Goal: Task Accomplishment & Management: Use online tool/utility

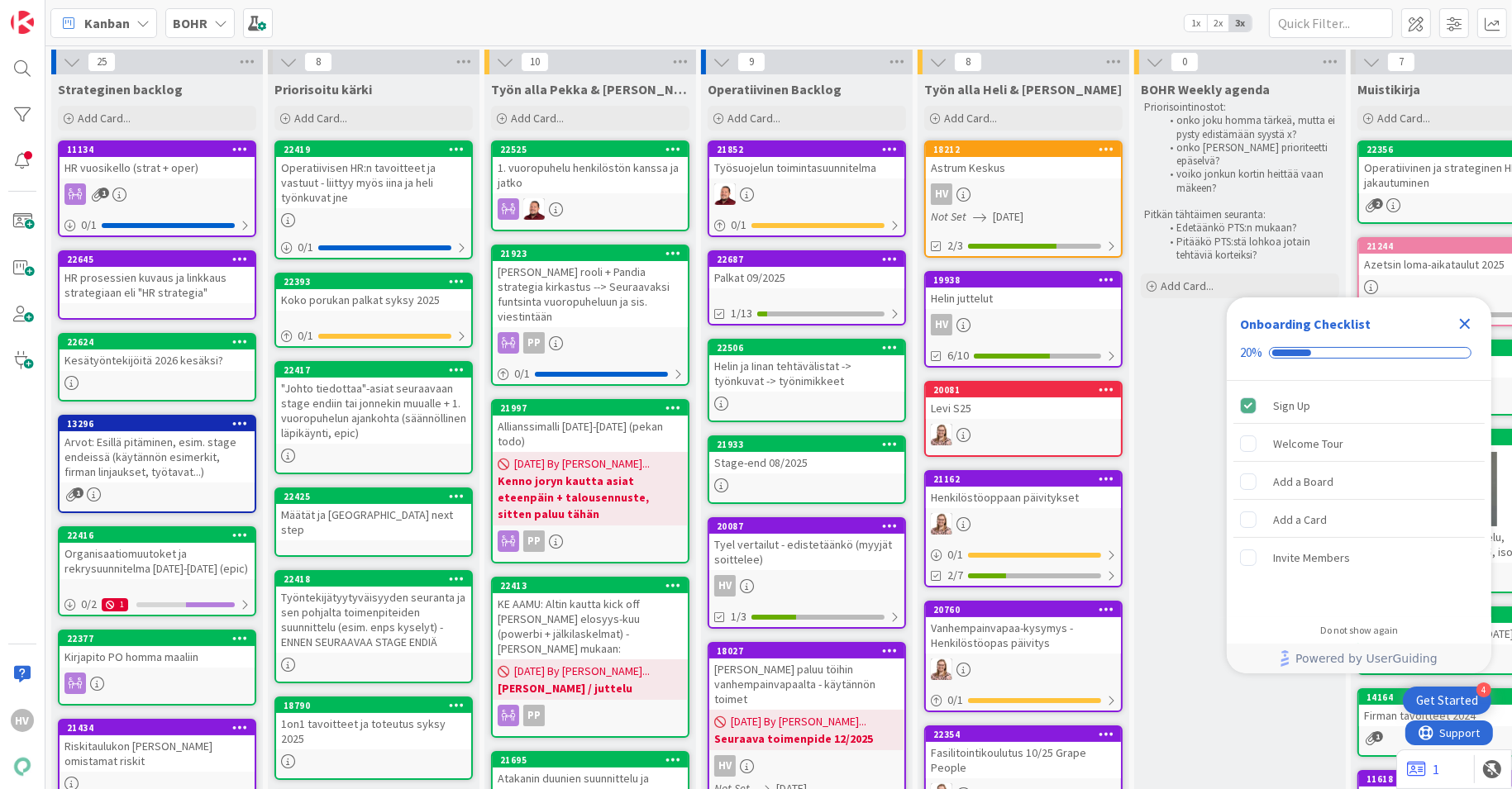
click at [1466, 323] on icon "Close Checklist" at bounding box center [1465, 325] width 11 height 11
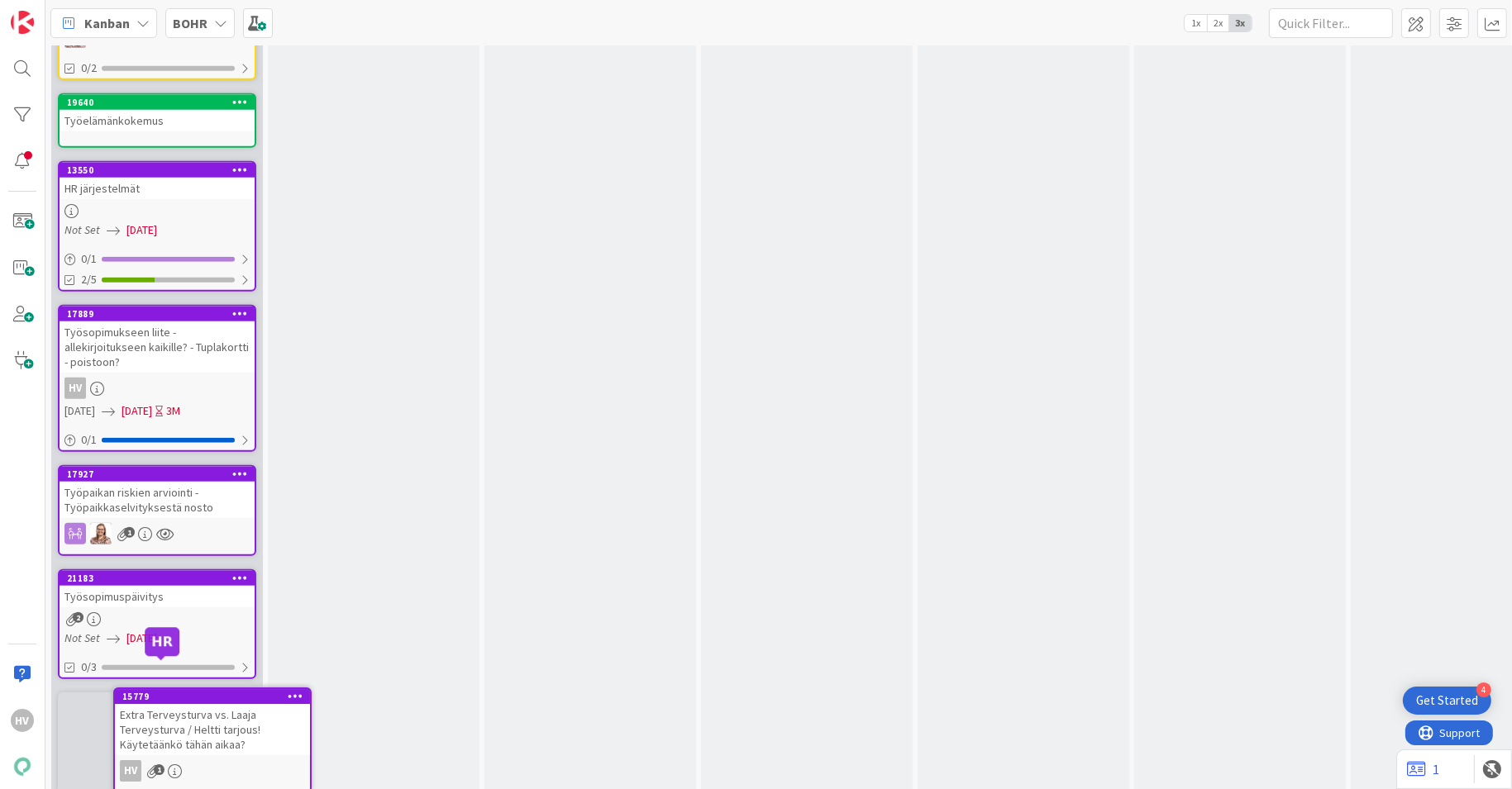
scroll to position [1999, 0]
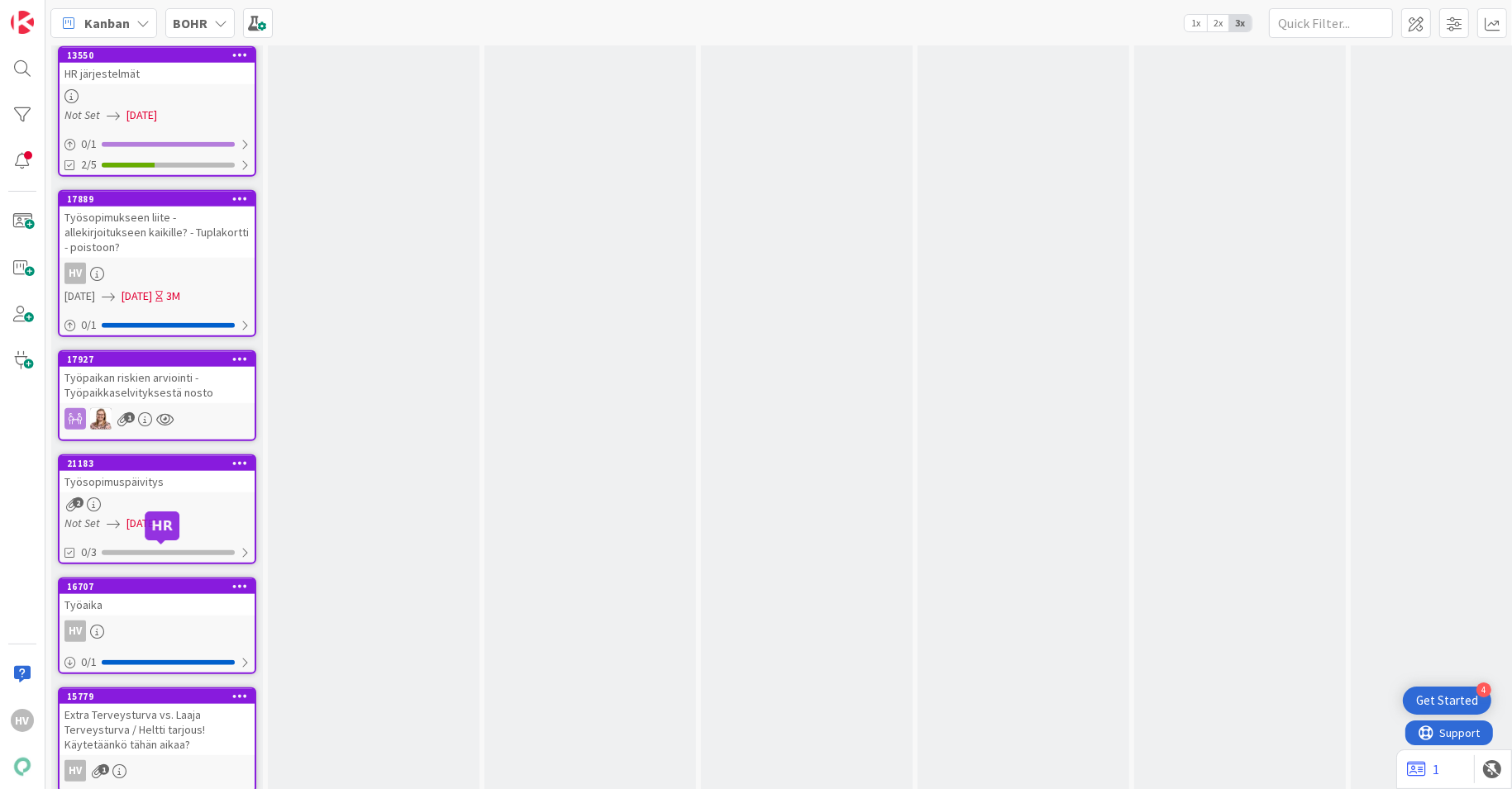
click at [142, 581] on div "16707" at bounding box center [160, 587] width 188 height 12
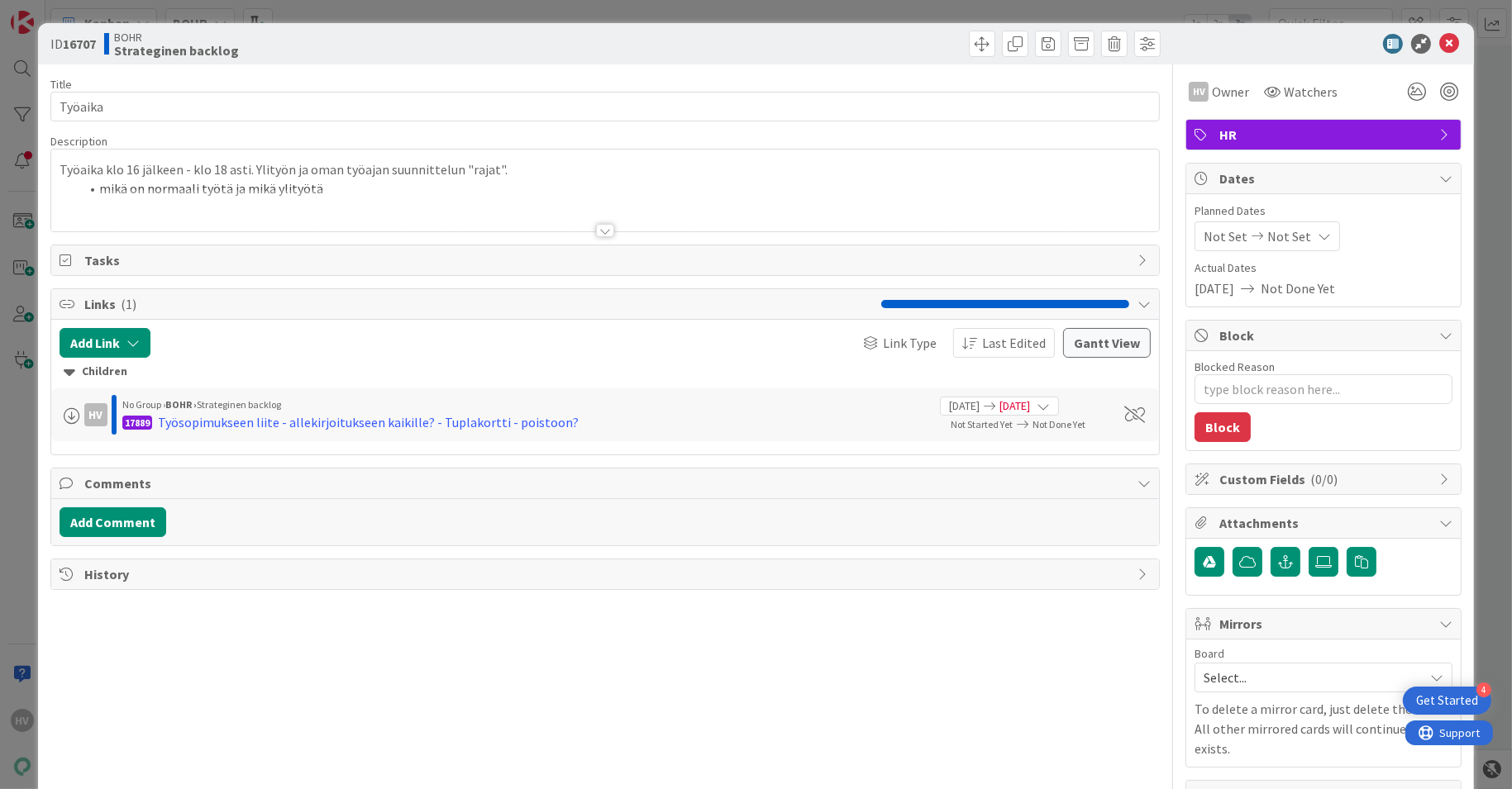
type textarea "x"
click at [598, 229] on div at bounding box center [605, 231] width 18 height 13
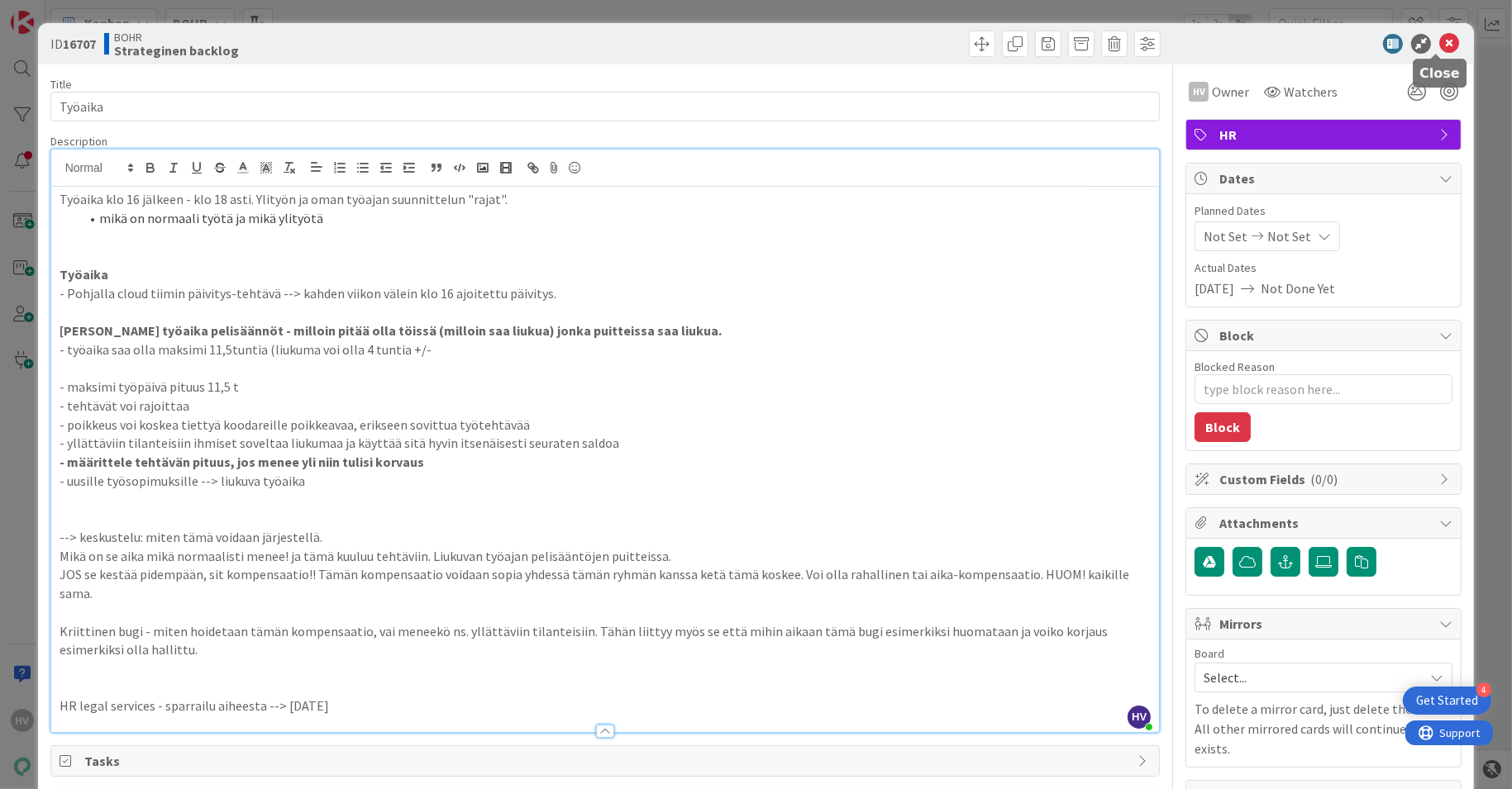
click at [1442, 44] on icon at bounding box center [1450, 44] width 20 height 20
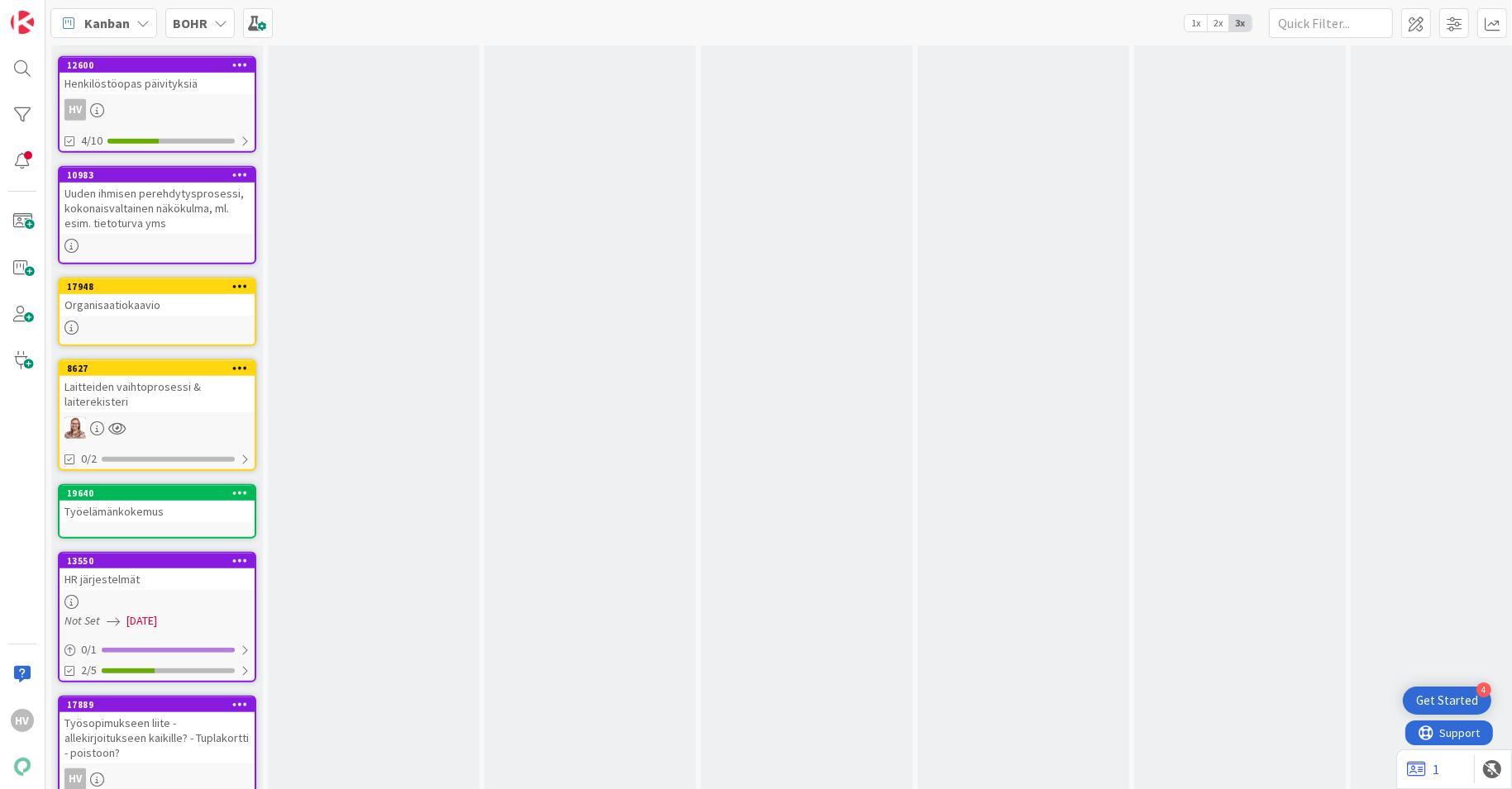
scroll to position [1480, 0]
